Goal: Find specific page/section

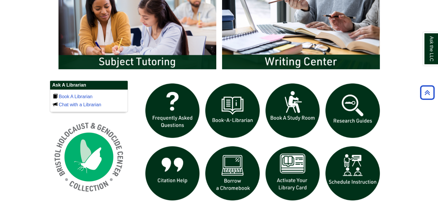
scroll to position [347, 0]
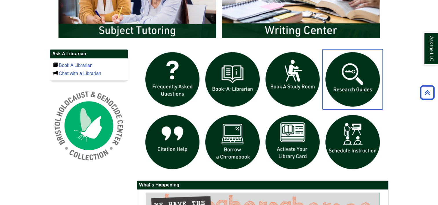
click at [338, 76] on img "slideshow" at bounding box center [353, 79] width 60 height 60
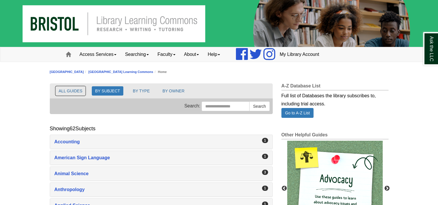
click at [75, 93] on button "ALL GUIDES" at bounding box center [71, 90] width 30 height 9
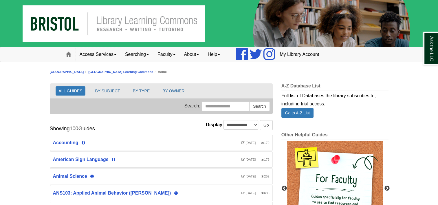
click at [95, 52] on link "Access Services" at bounding box center [97, 54] width 45 height 14
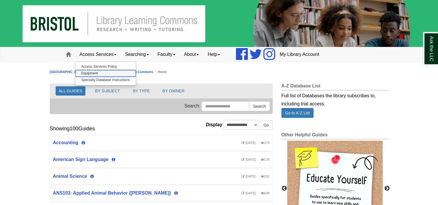
click at [90, 74] on link "Equipment" at bounding box center [106, 73] width 60 height 7
